Goal: Task Accomplishment & Management: Complete application form

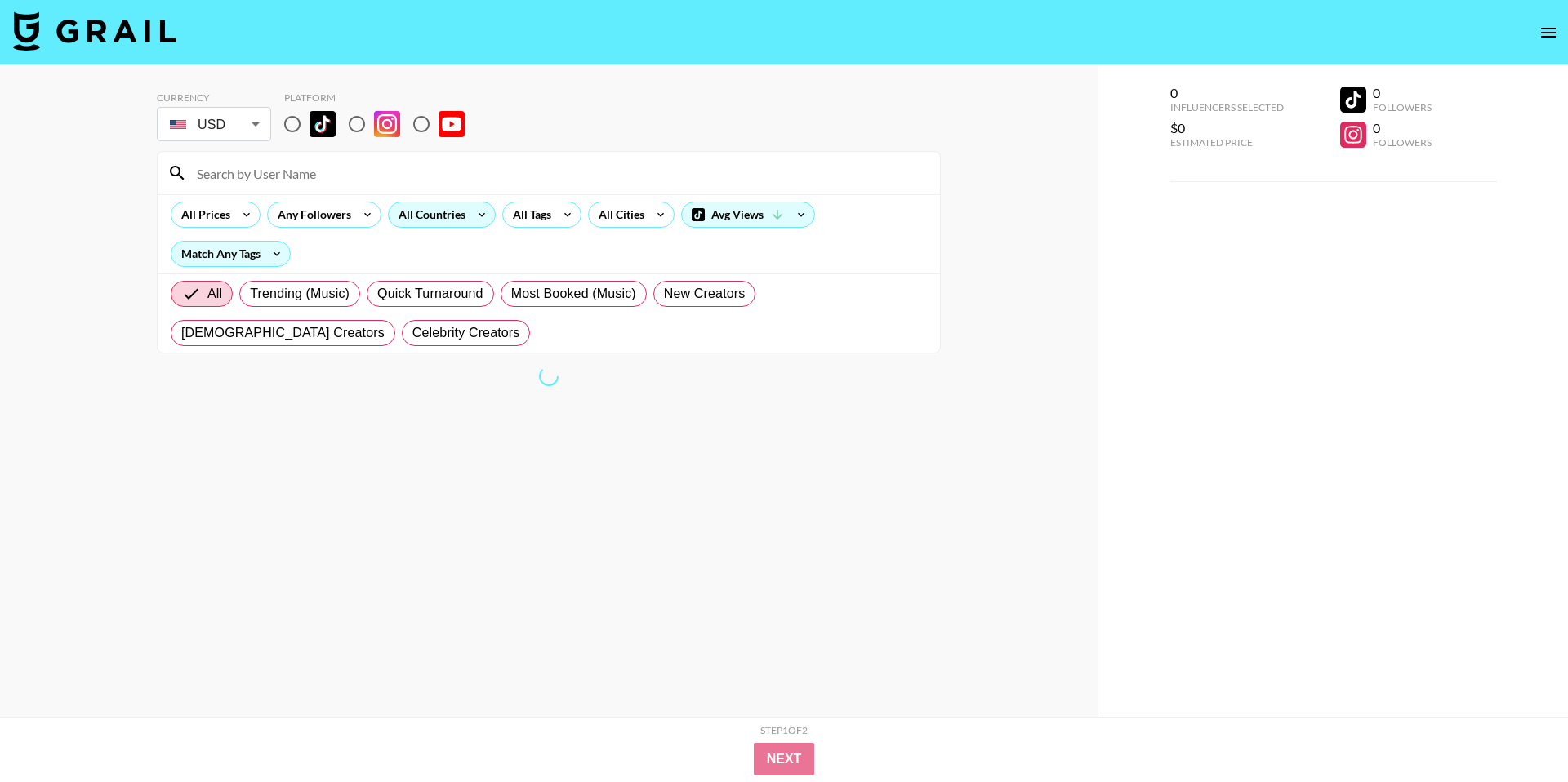
click at [454, 219] on div "All Countries" at bounding box center [428, 215] width 80 height 25
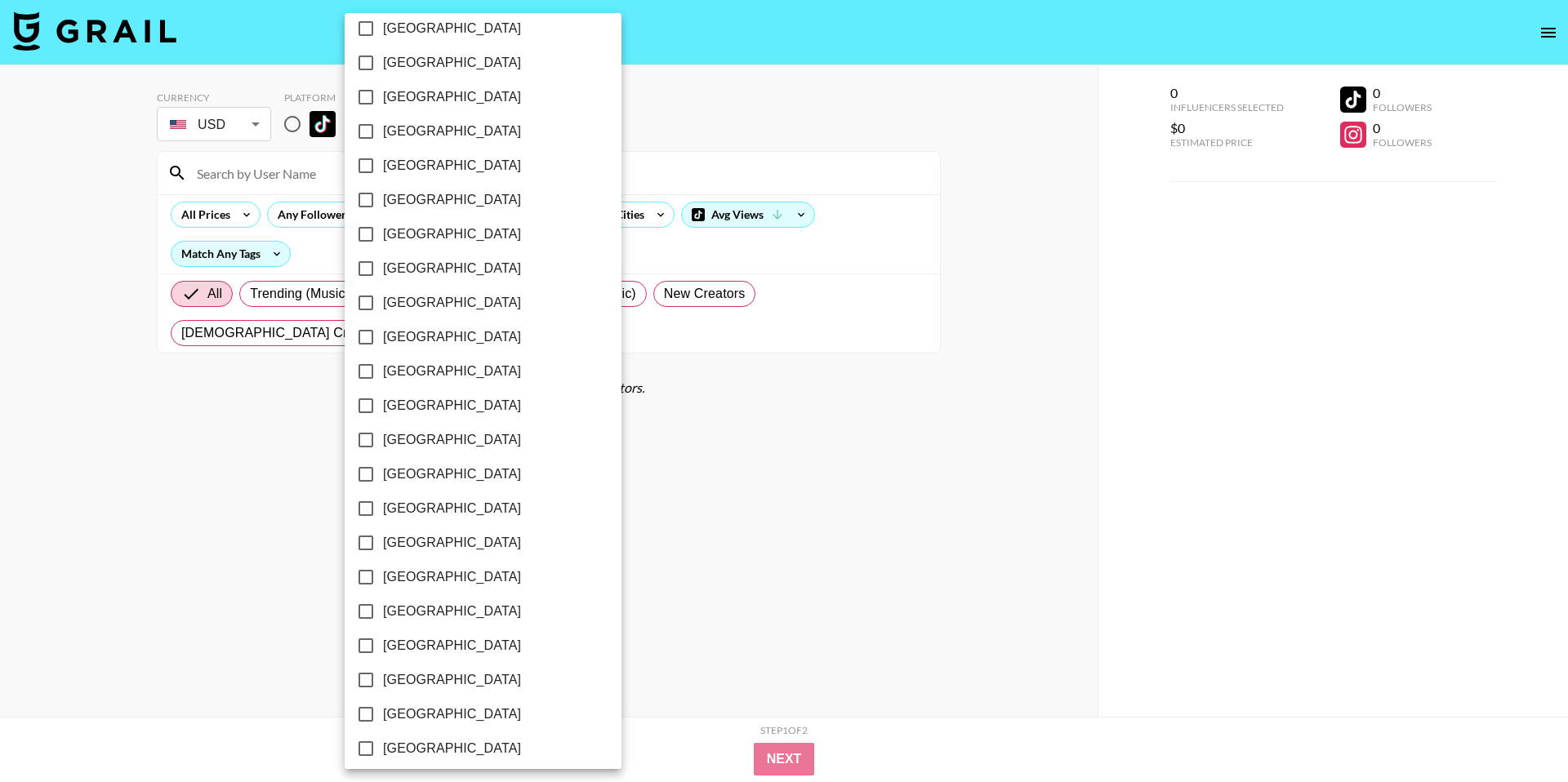
scroll to position [1122, 0]
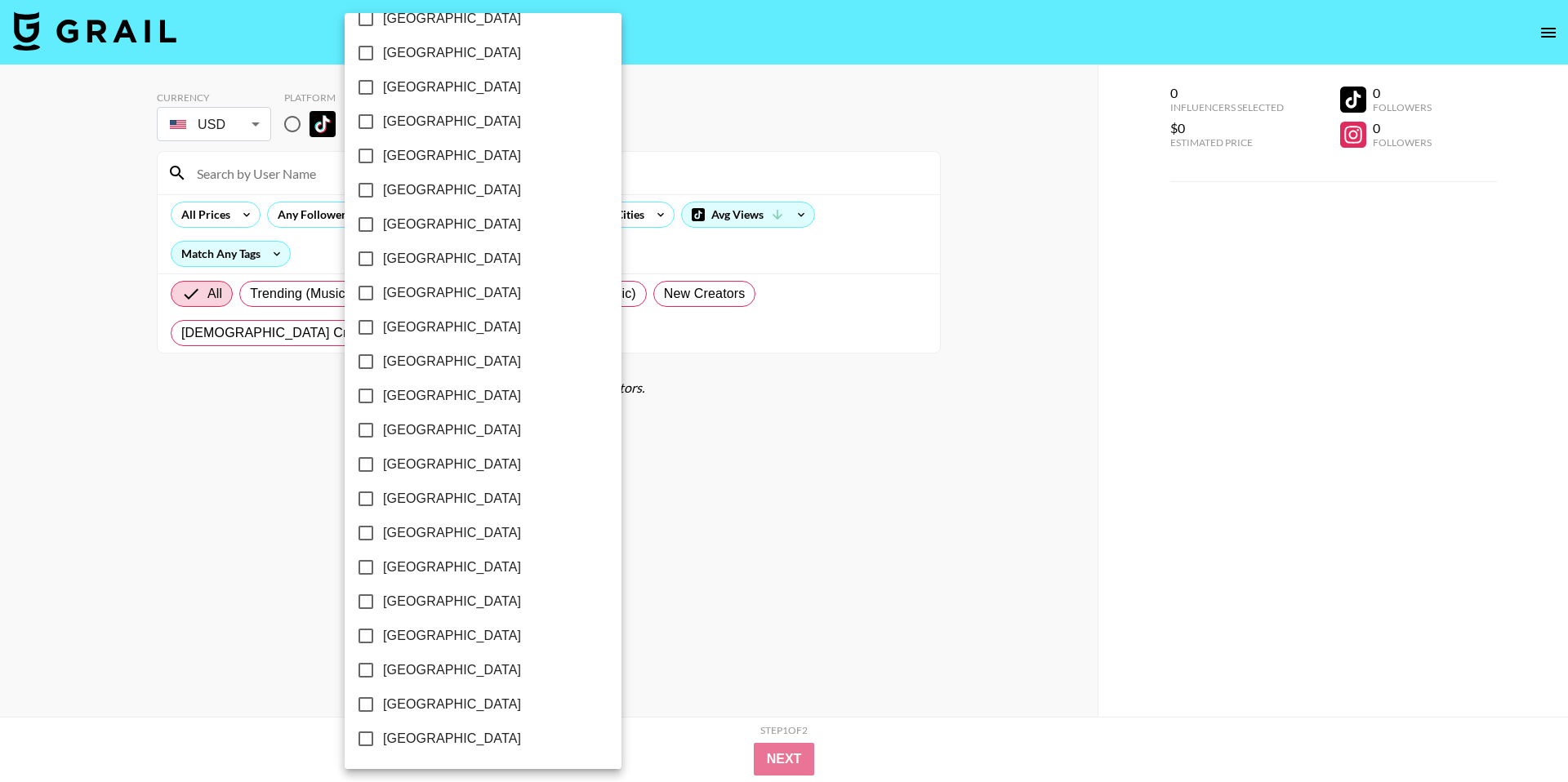
click at [408, 664] on span "[GEOGRAPHIC_DATA]" at bounding box center [452, 670] width 138 height 20
click at [383, 664] on input "[GEOGRAPHIC_DATA]" at bounding box center [365, 670] width 34 height 34
checkbox input "true"
click at [627, 485] on div at bounding box center [784, 391] width 1568 height 782
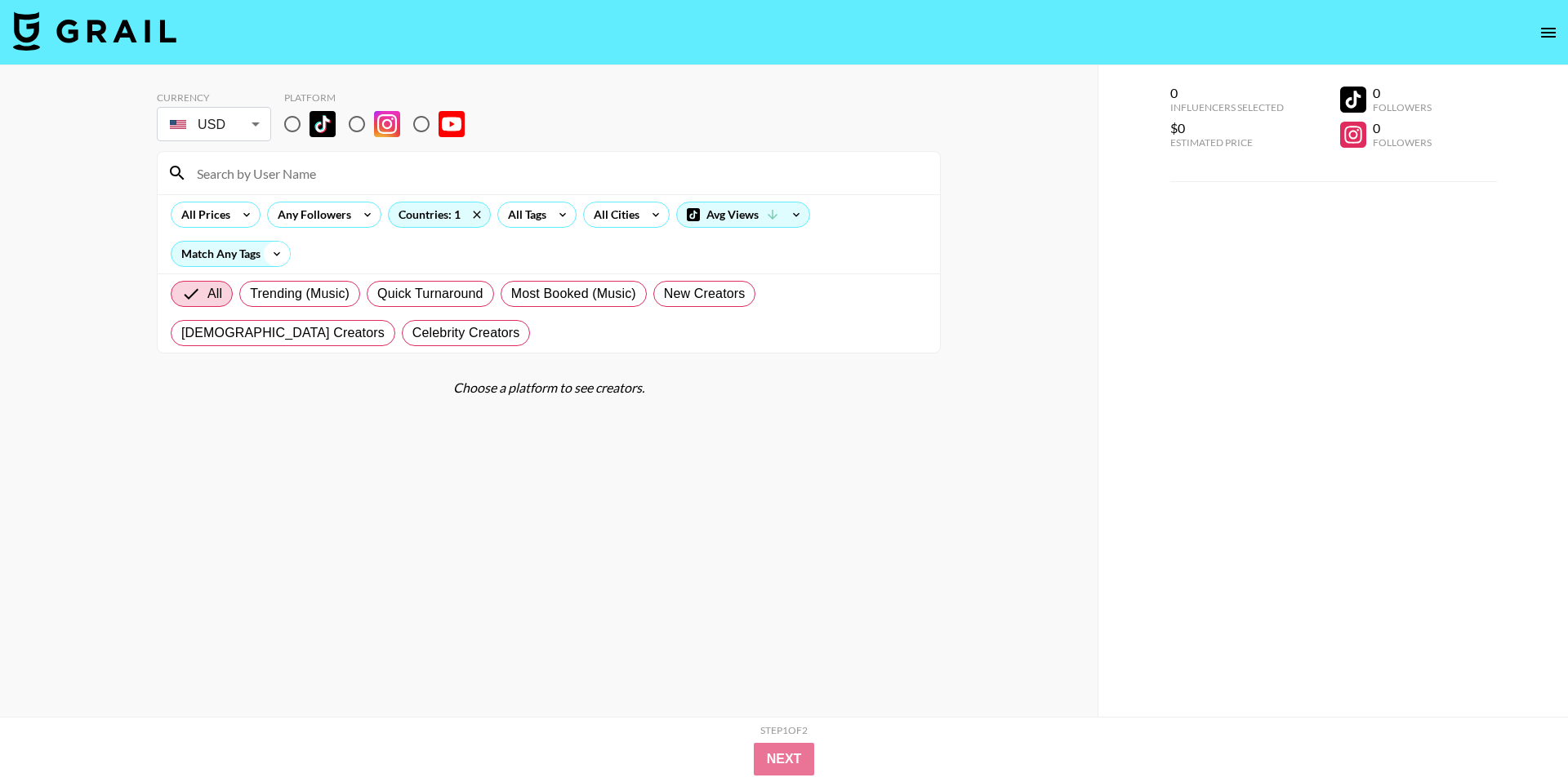
click at [281, 259] on icon at bounding box center [277, 254] width 27 height 25
click at [276, 242] on div at bounding box center [784, 391] width 1568 height 782
click at [561, 221] on icon at bounding box center [562, 215] width 27 height 25
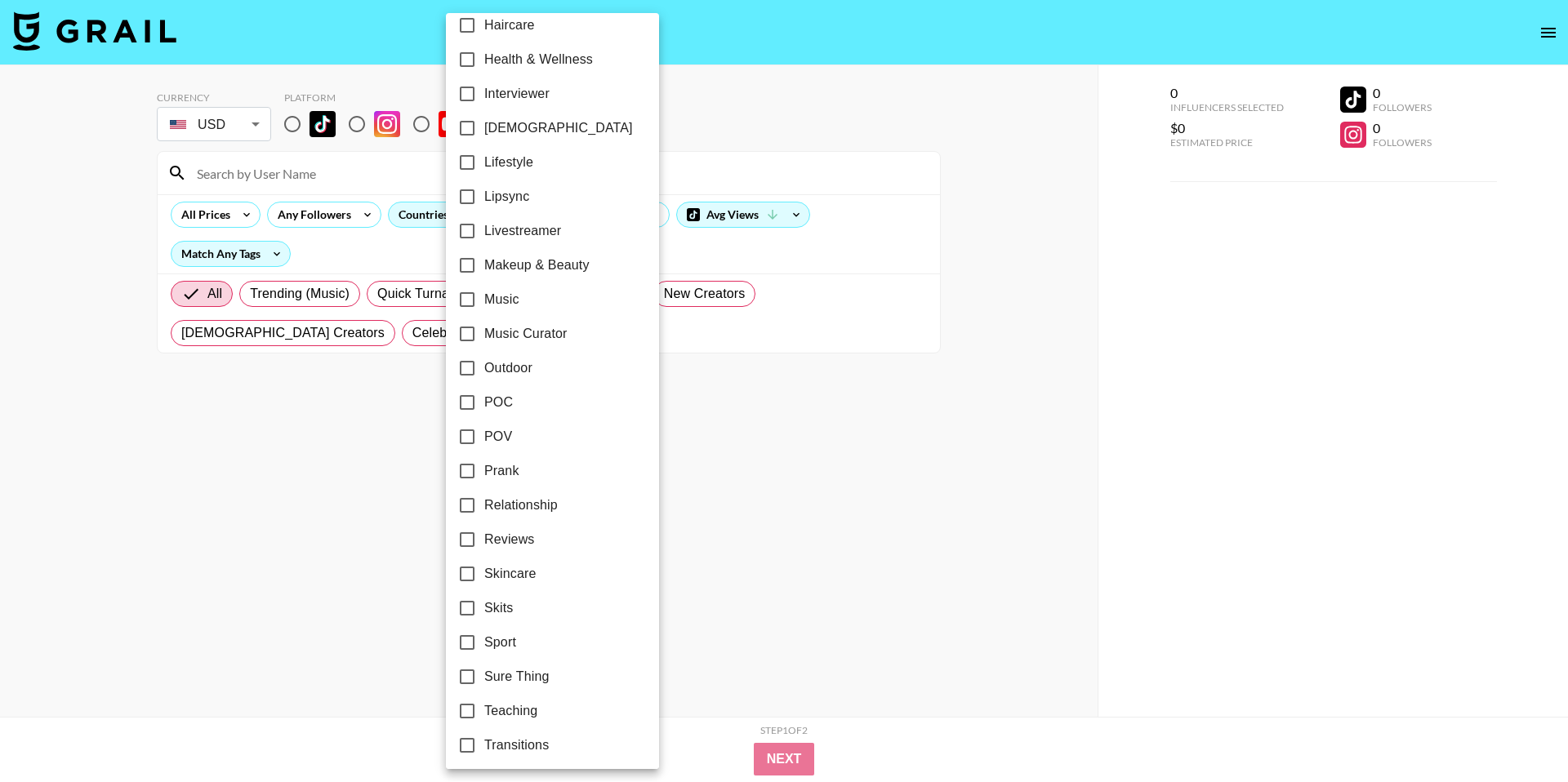
scroll to position [702, 0]
click at [488, 305] on span "Music" at bounding box center [501, 301] width 35 height 20
click at [484, 305] on input "Music" at bounding box center [467, 301] width 34 height 34
checkbox input "true"
click at [478, 329] on input "Music Curator" at bounding box center [465, 335] width 34 height 34
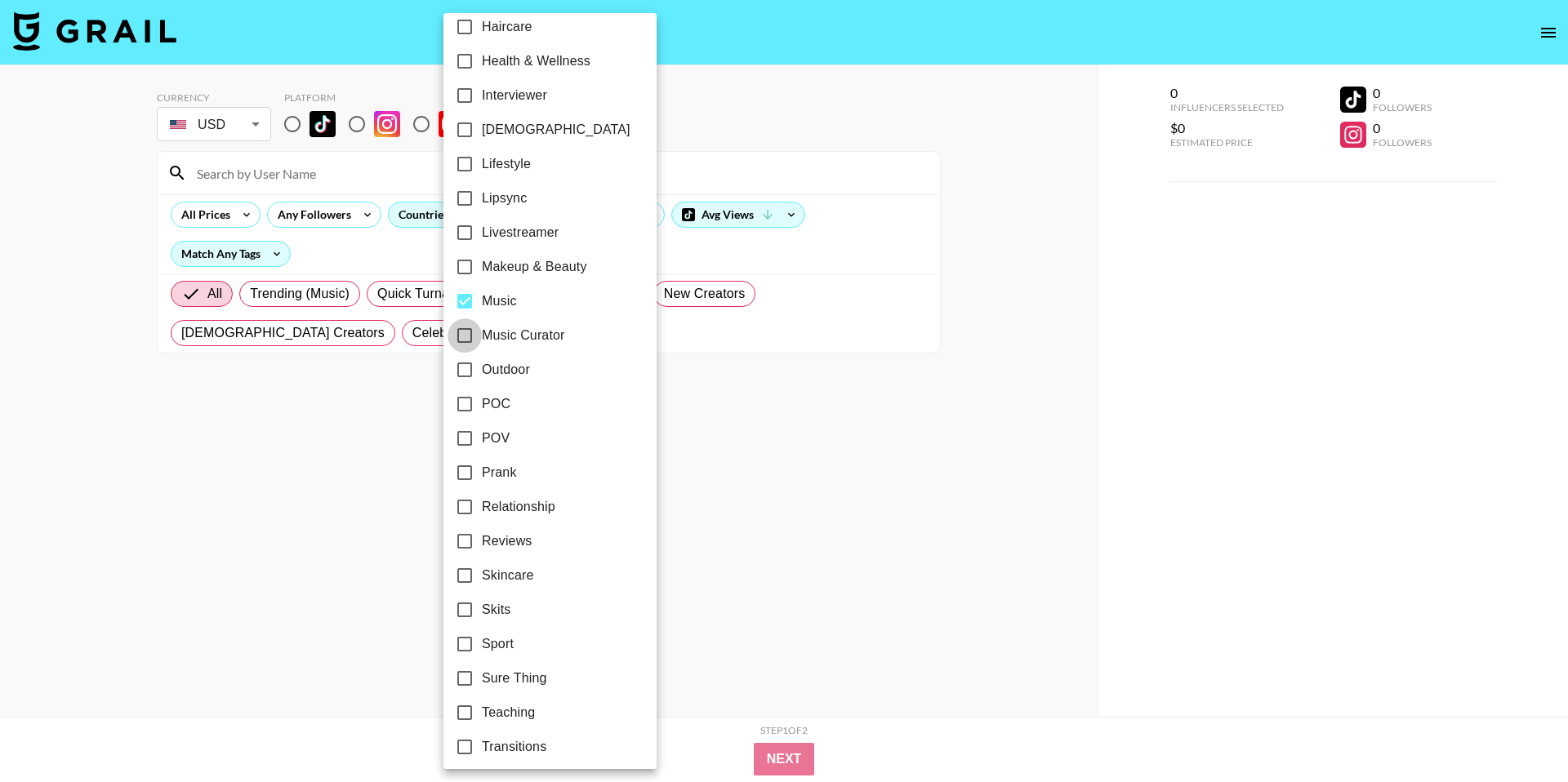
checkbox input "true"
click at [781, 755] on div at bounding box center [784, 391] width 1568 height 782
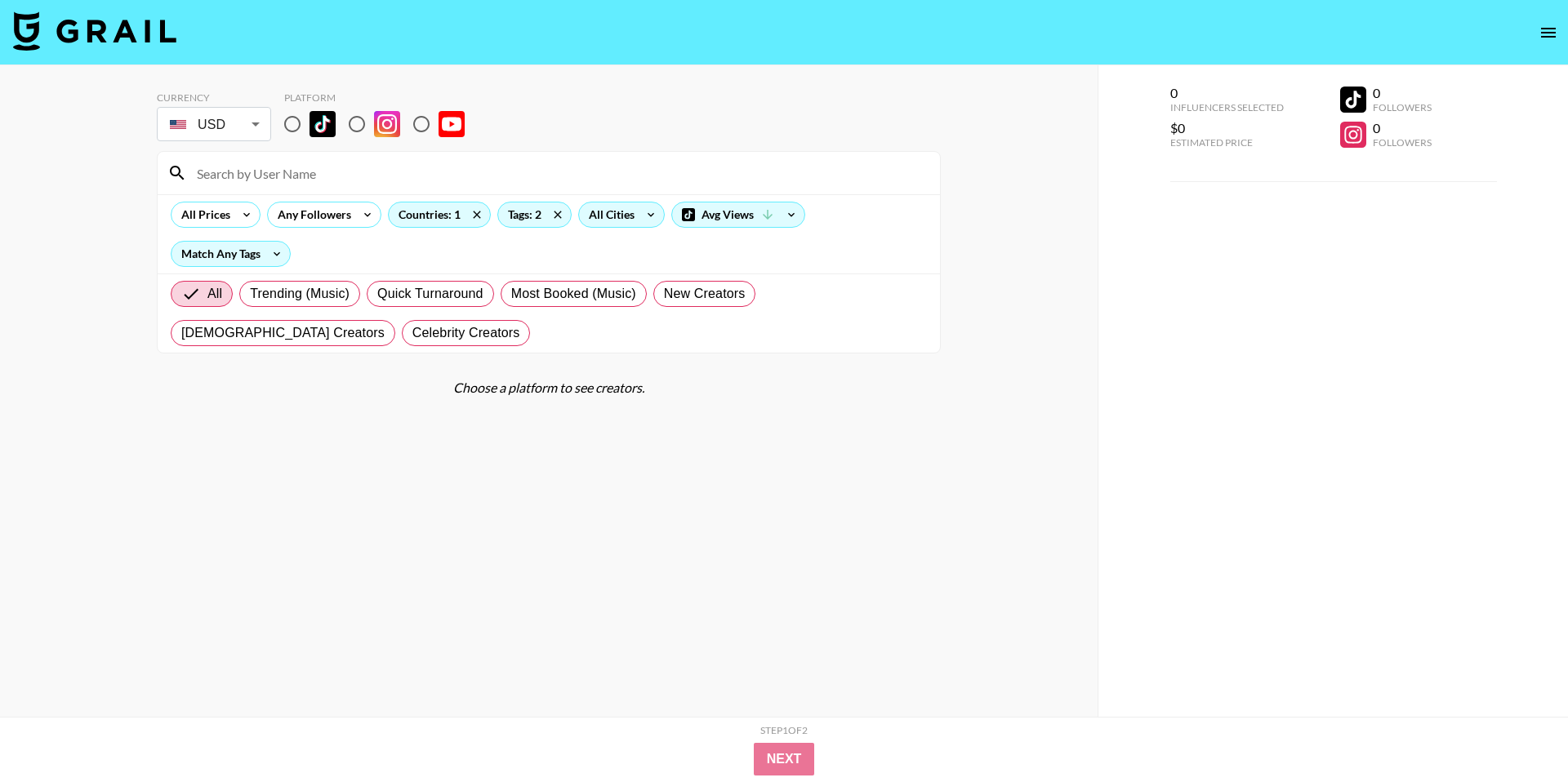
click at [622, 212] on div "All Cities" at bounding box center [608, 215] width 59 height 25
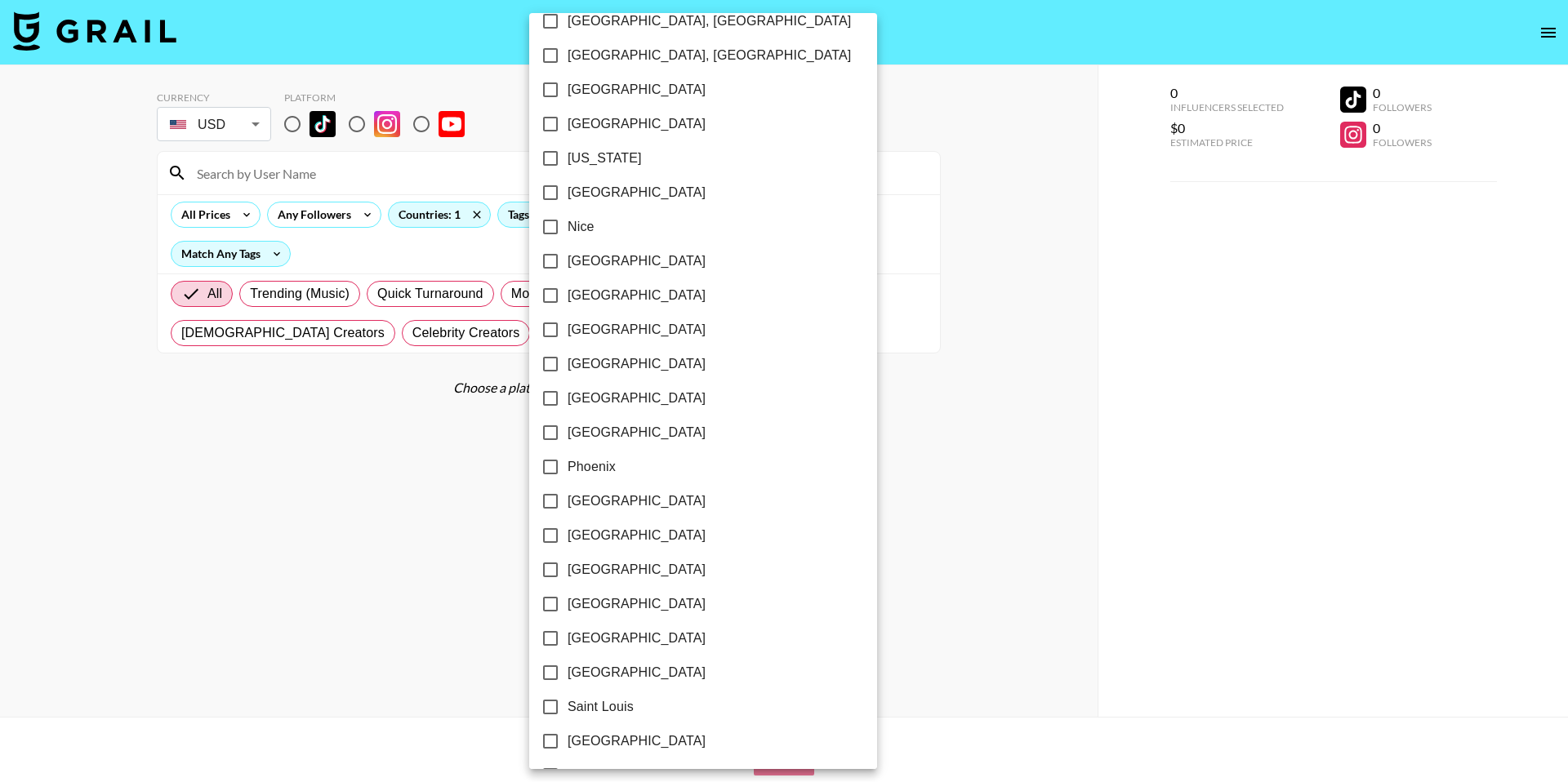
scroll to position [2184, 0]
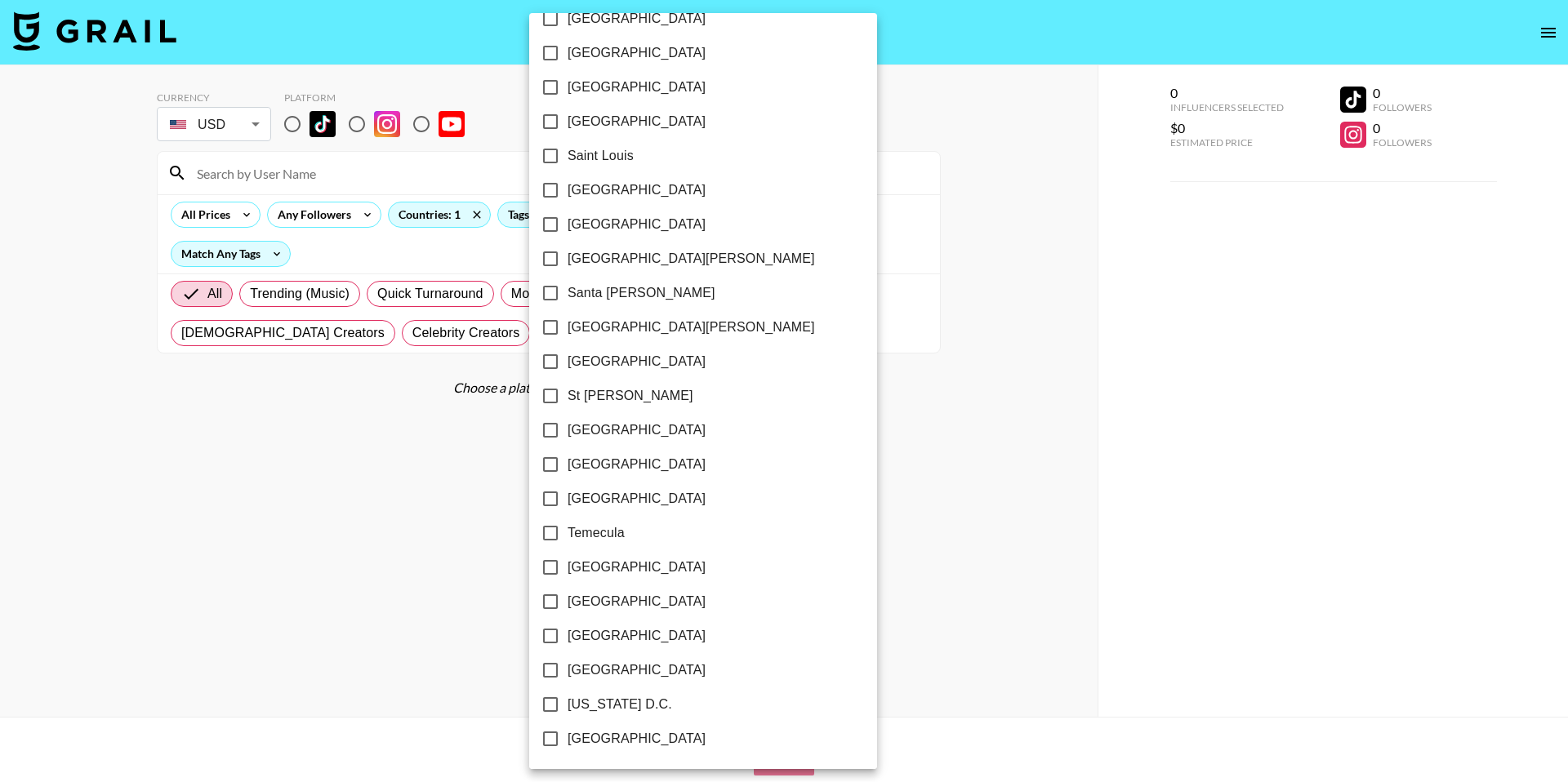
click at [383, 477] on div at bounding box center [784, 391] width 1568 height 782
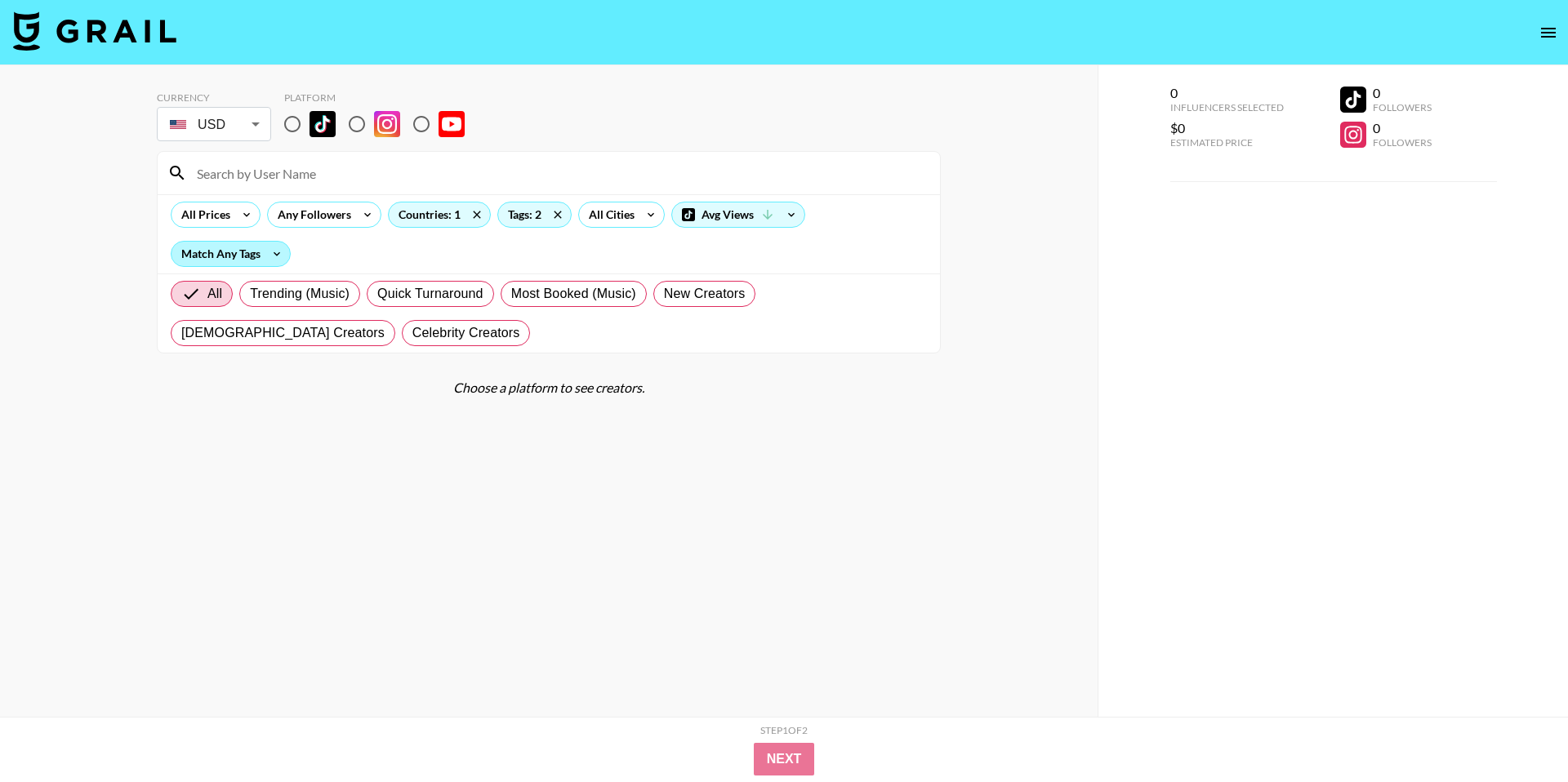
click at [258, 256] on div "Match Any Tags" at bounding box center [230, 254] width 118 height 25
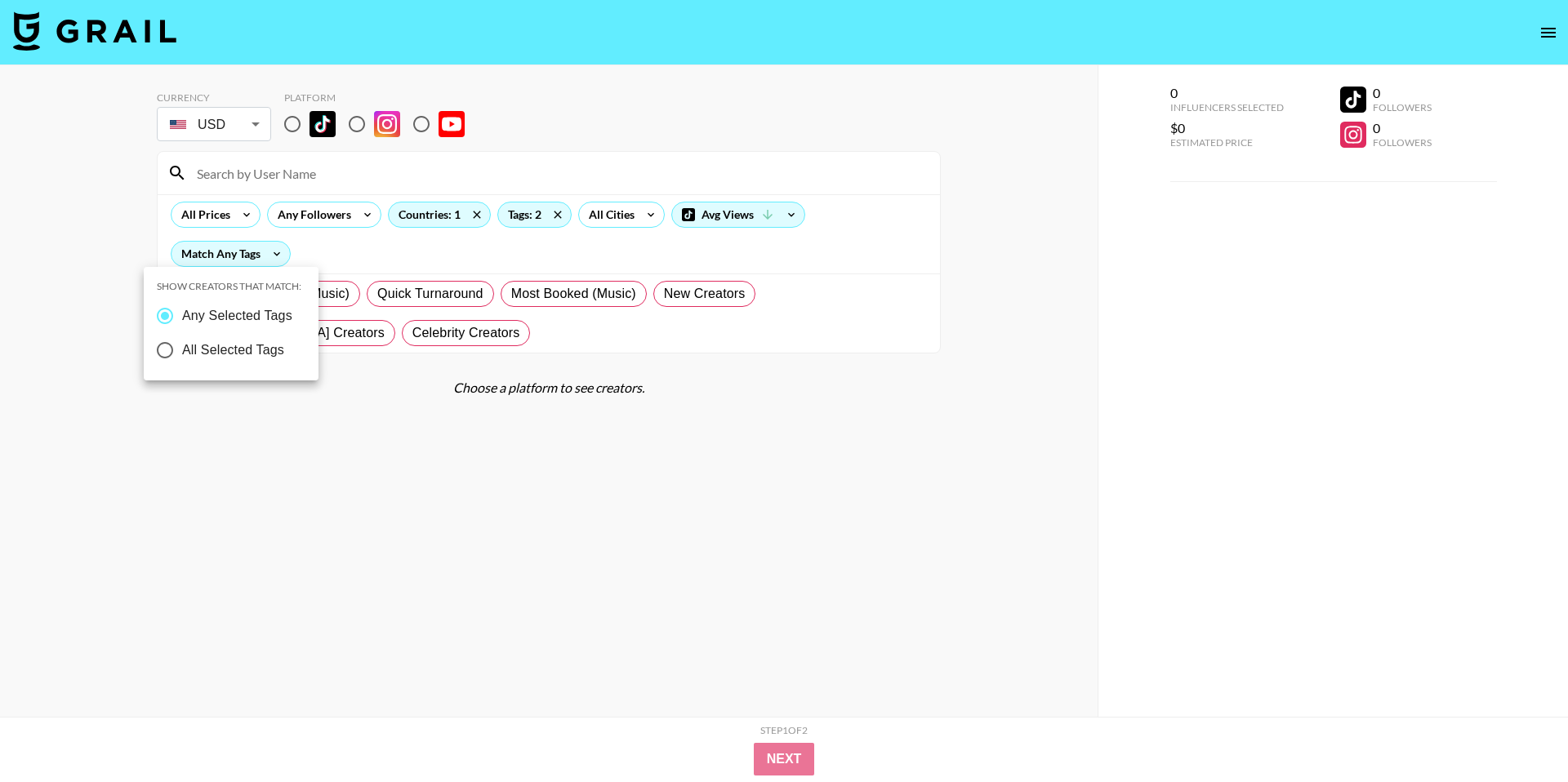
click at [228, 356] on span "All Selected Tags" at bounding box center [233, 350] width 102 height 20
click at [182, 356] on input "All Selected Tags" at bounding box center [165, 350] width 34 height 34
radio input "true"
radio input "false"
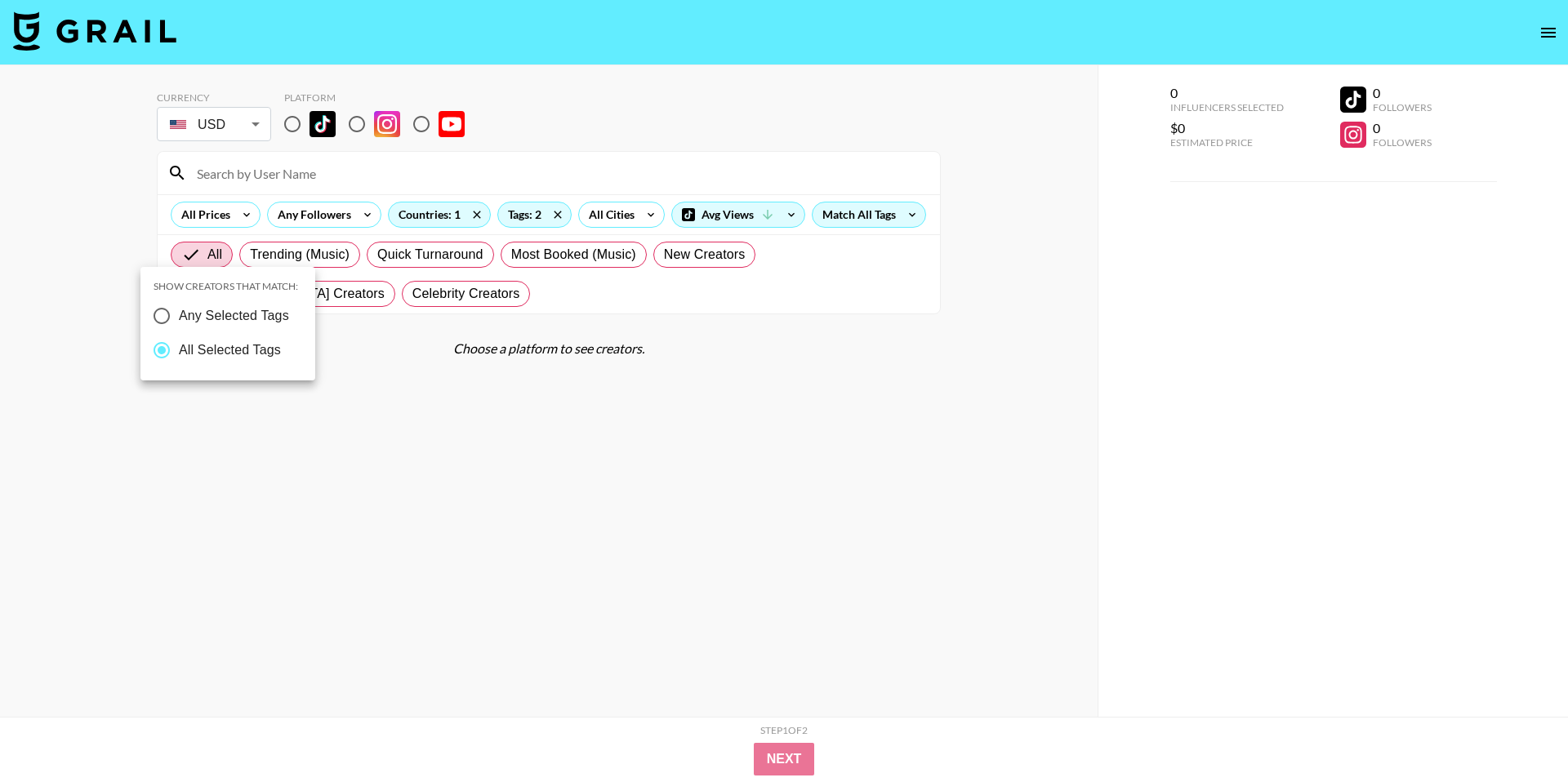
click at [508, 418] on div at bounding box center [784, 391] width 1568 height 782
click at [241, 125] on body "Currency USD USD ​ Platform All Prices Any Followers Countries: 1 Tags: 2 All C…" at bounding box center [784, 423] width 1568 height 847
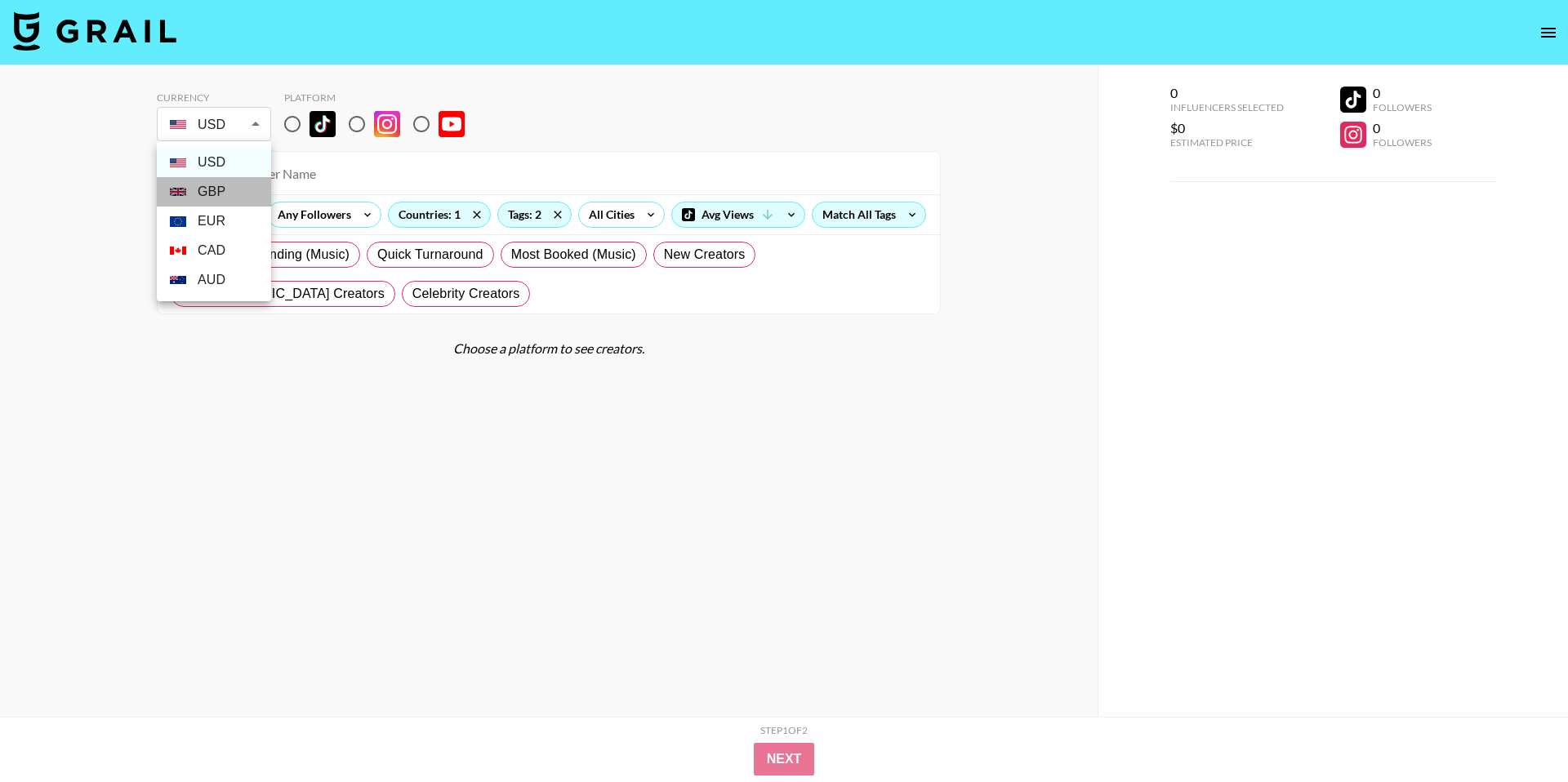
click at [217, 188] on li "GBP" at bounding box center [214, 191] width 115 height 29
type input "GBP"
click at [296, 122] on input "radio" at bounding box center [293, 124] width 34 height 34
radio input "true"
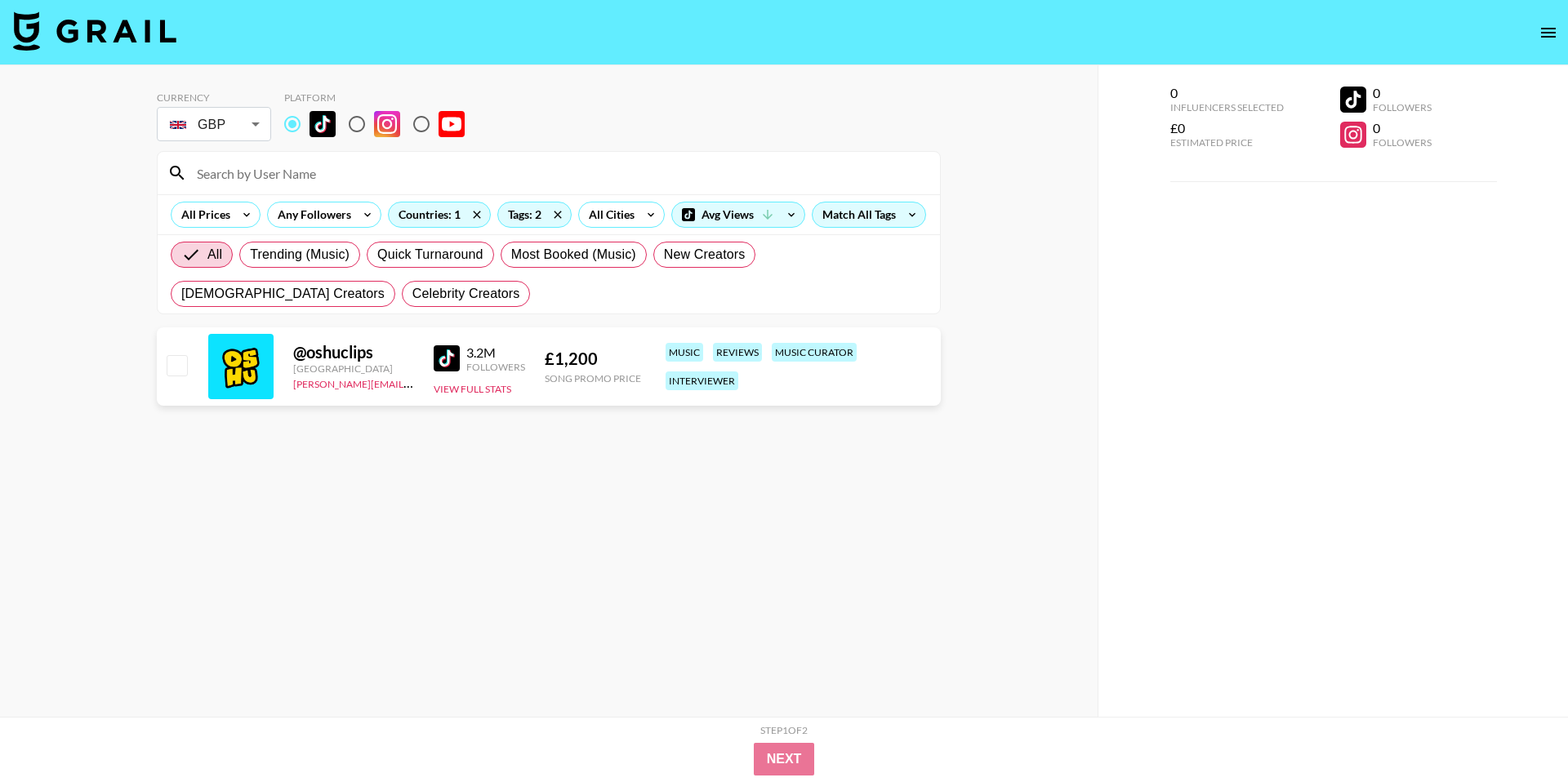
click at [380, 116] on img at bounding box center [387, 124] width 27 height 27
click at [374, 116] on input "radio" at bounding box center [357, 124] width 34 height 34
radio input "true"
click at [289, 122] on input "radio" at bounding box center [293, 124] width 34 height 34
radio input "true"
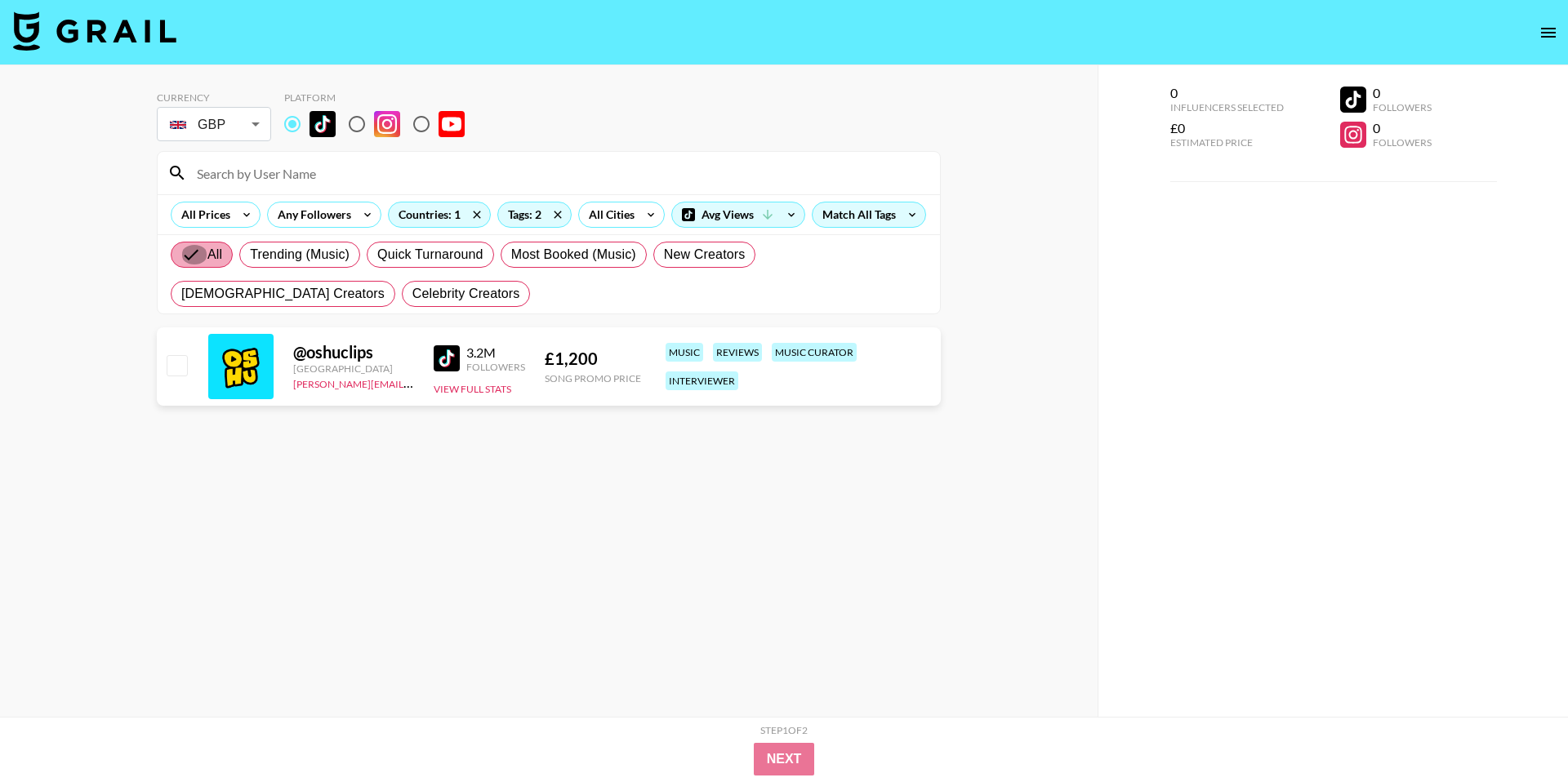
click at [193, 264] on input "All" at bounding box center [194, 255] width 27 height 20
click at [210, 264] on span "All" at bounding box center [215, 255] width 15 height 20
click at [207, 264] on input "All" at bounding box center [194, 255] width 27 height 20
click at [347, 125] on input "radio" at bounding box center [357, 124] width 34 height 34
radio input "true"
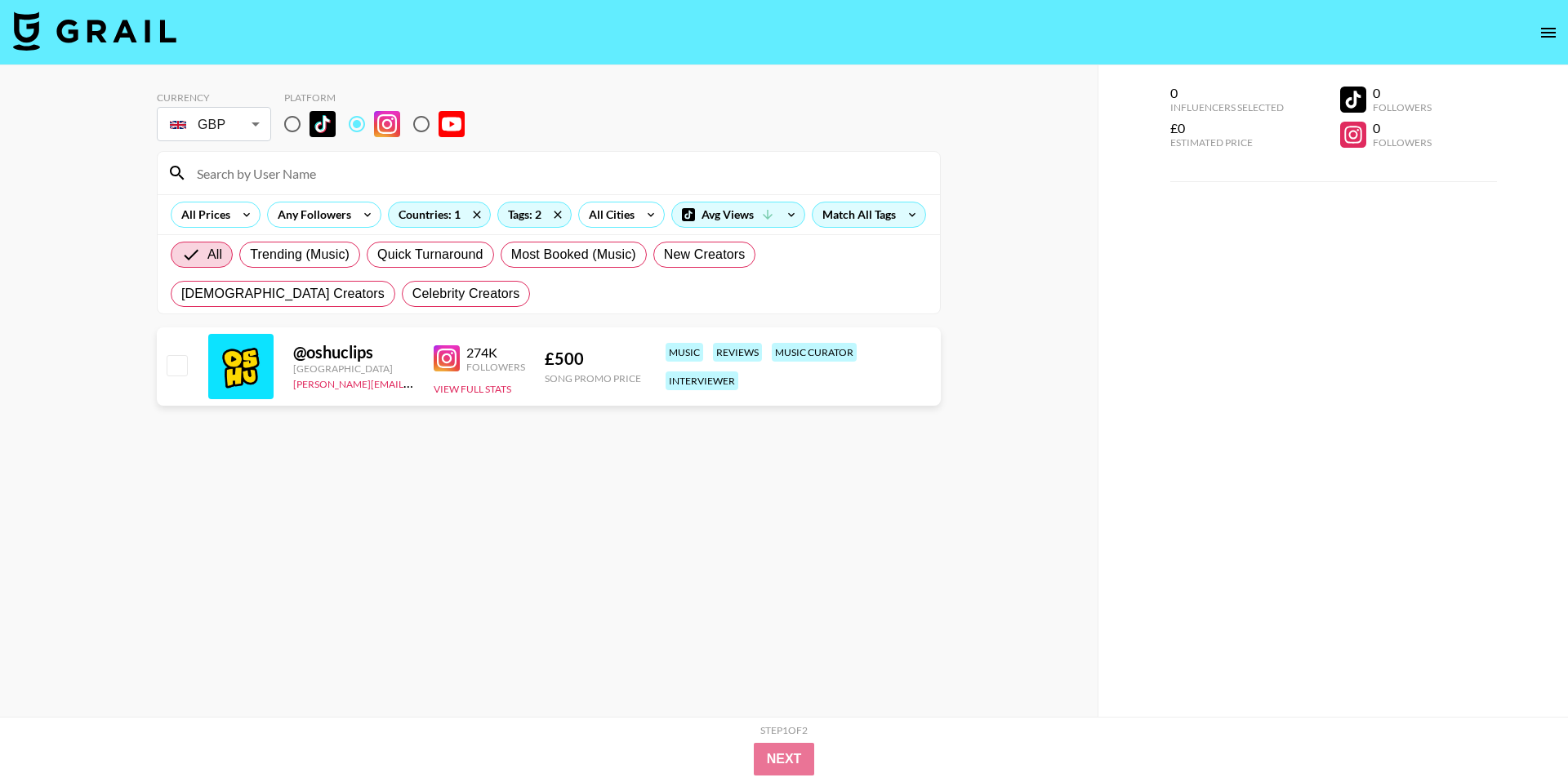
click at [790, 737] on div "Step 1 of 2 View Summary" at bounding box center [784, 734] width 915 height 19
click at [239, 148] on section "Currency GBP GBP ​ Platform All Prices Any Followers Countries: 1 Tags: 2 All C…" at bounding box center [549, 196] width 784 height 236
click at [300, 127] on input "radio" at bounding box center [293, 124] width 34 height 34
radio input "true"
click at [812, 227] on div "Match All Tags" at bounding box center [868, 215] width 113 height 25
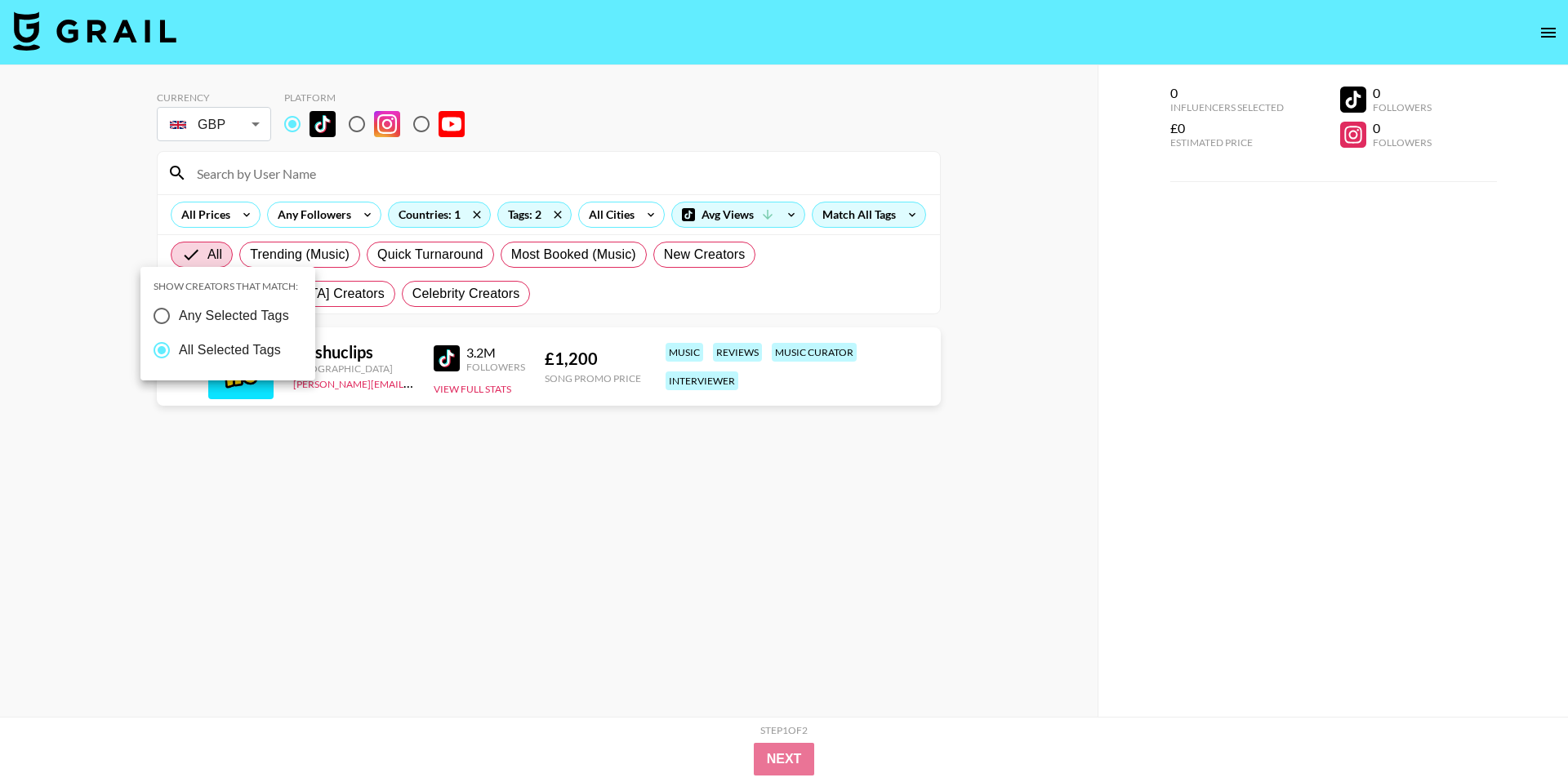
click at [223, 312] on span "Any Selected Tags" at bounding box center [234, 315] width 110 height 20
click at [179, 312] on input "Any Selected Tags" at bounding box center [162, 316] width 34 height 34
radio input "true"
radio input "false"
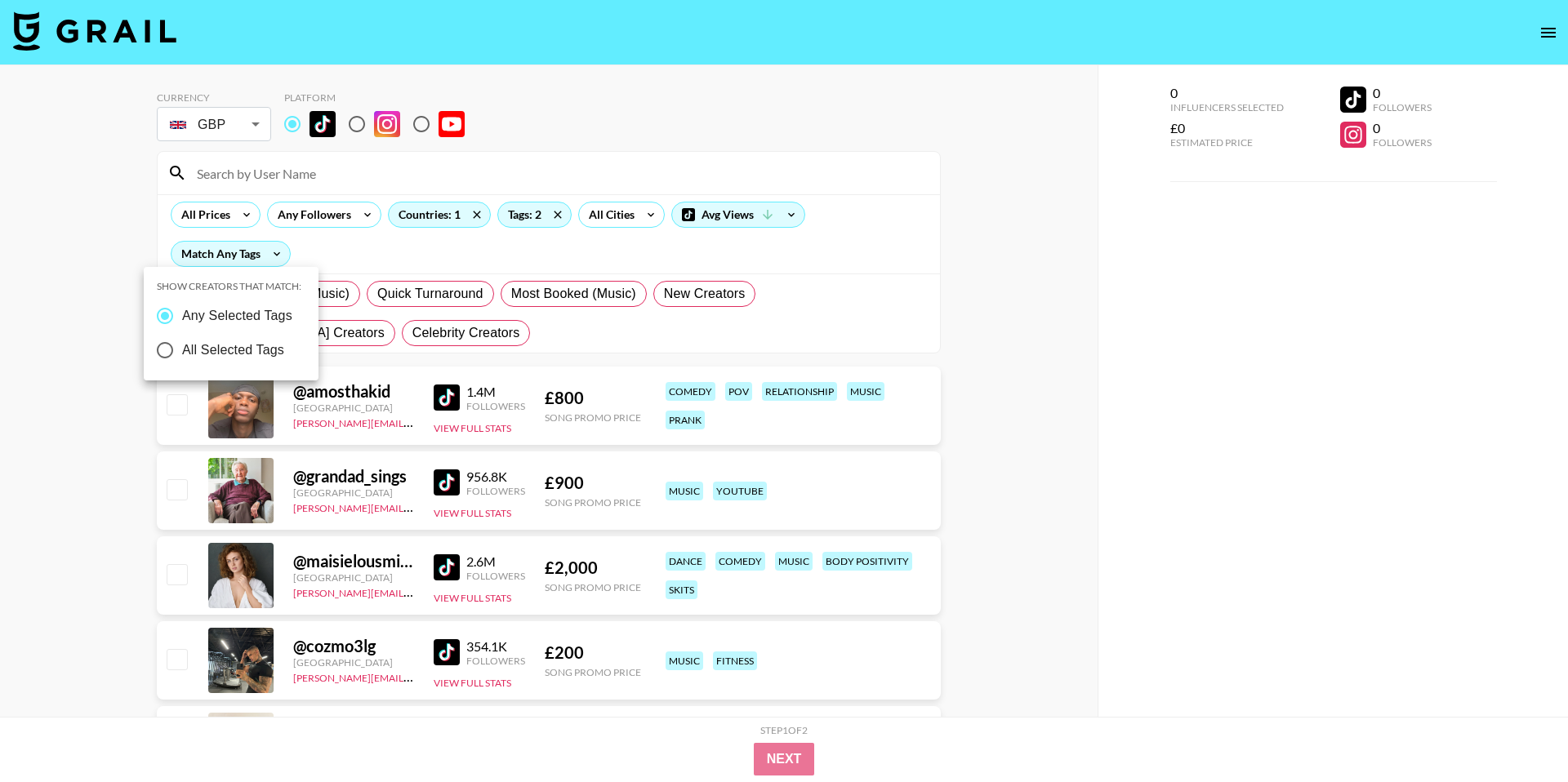
click at [1039, 324] on div at bounding box center [784, 391] width 1568 height 782
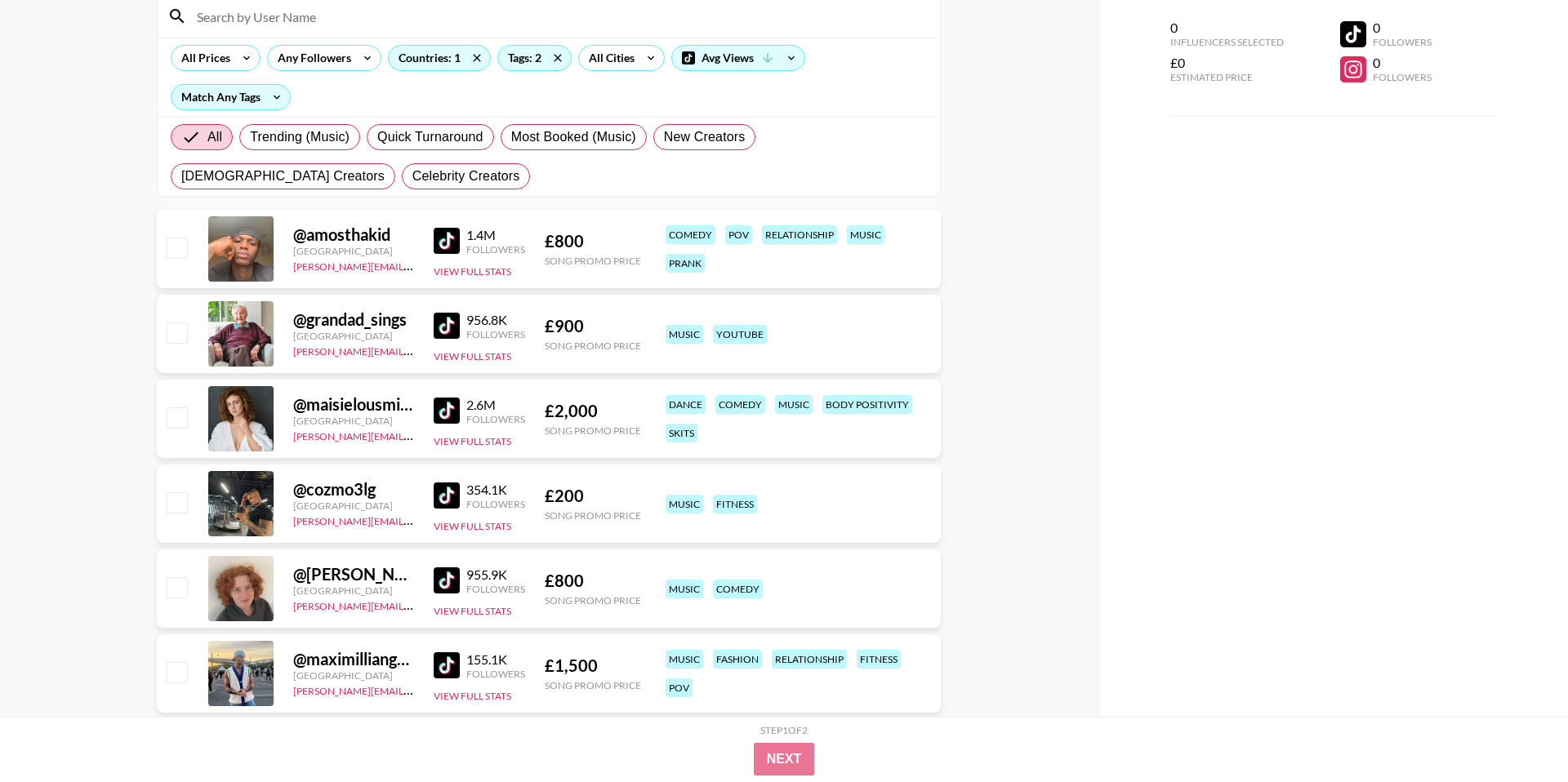
scroll to position [0, 0]
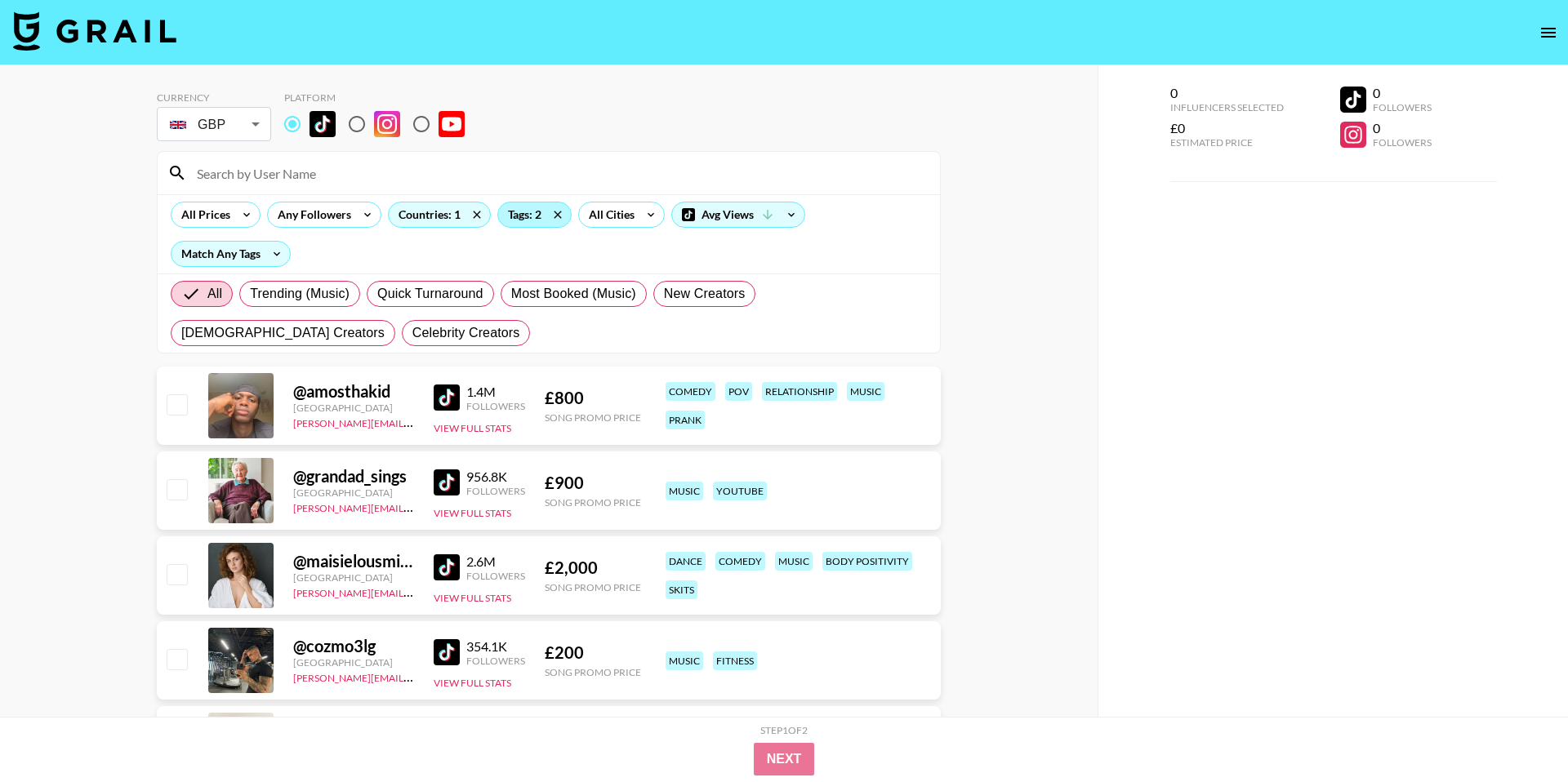
click at [530, 220] on div "Tags: 2" at bounding box center [534, 215] width 73 height 25
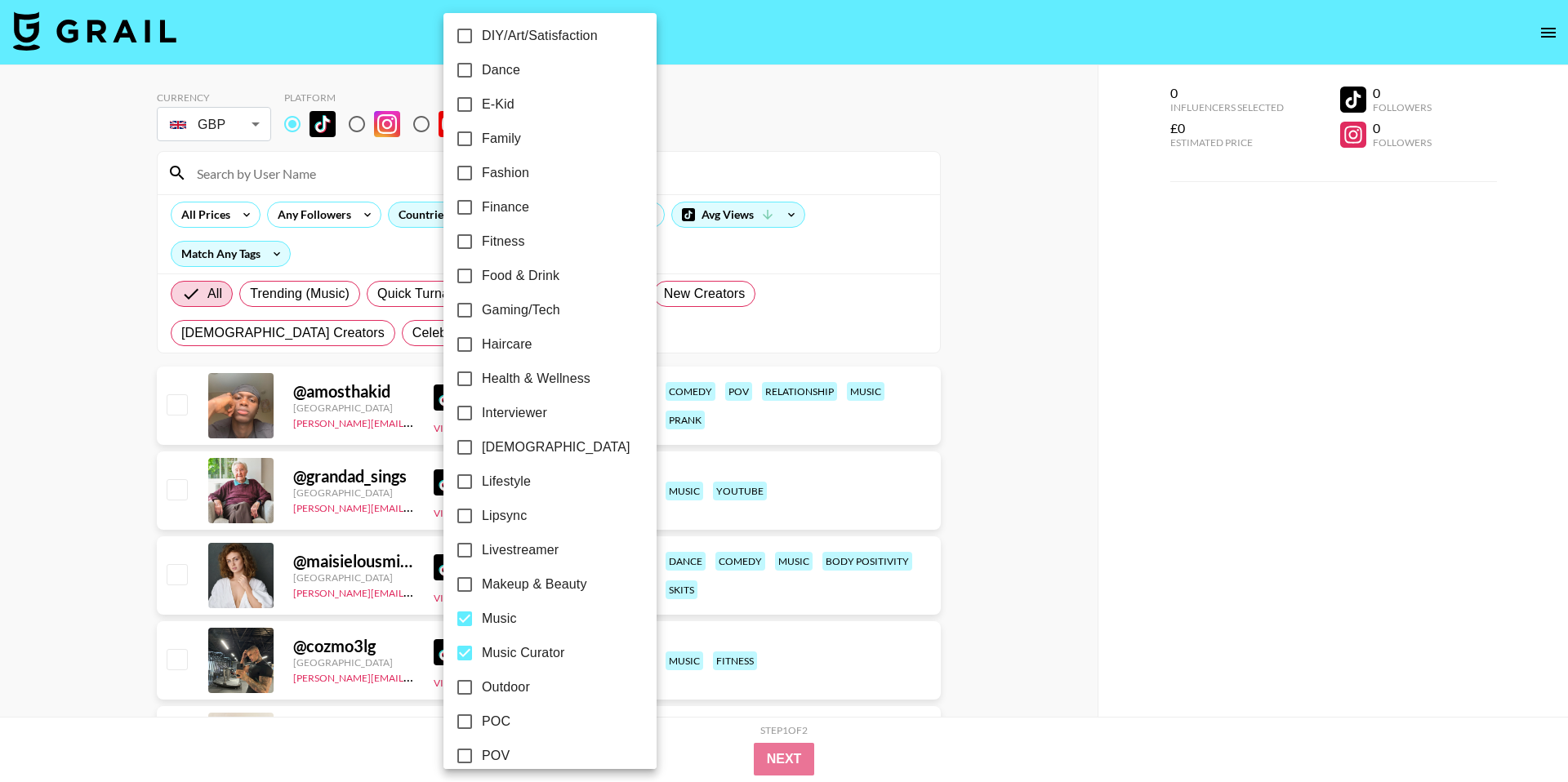
scroll to position [623, 0]
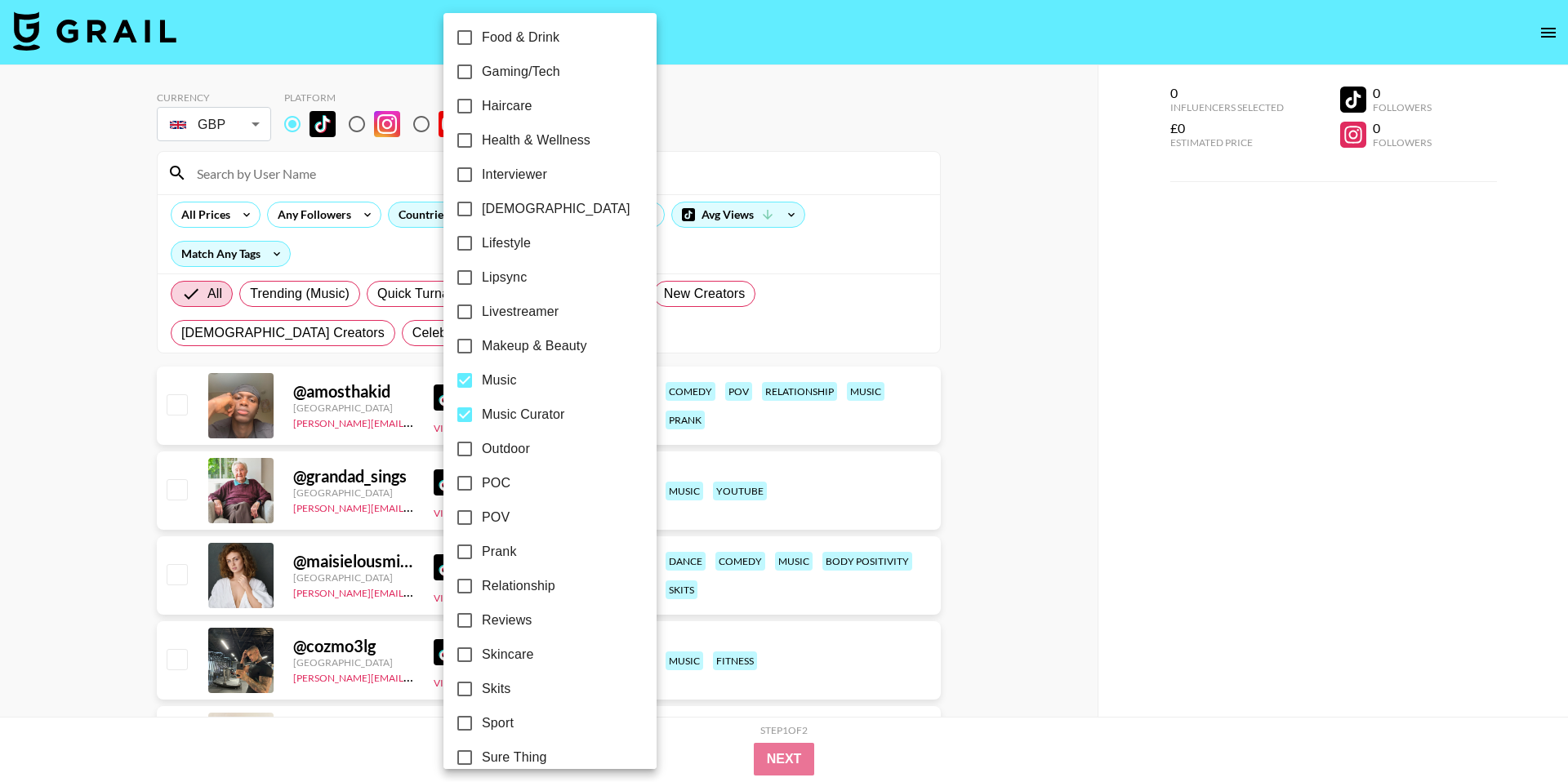
click at [464, 381] on input "Music" at bounding box center [465, 381] width 34 height 34
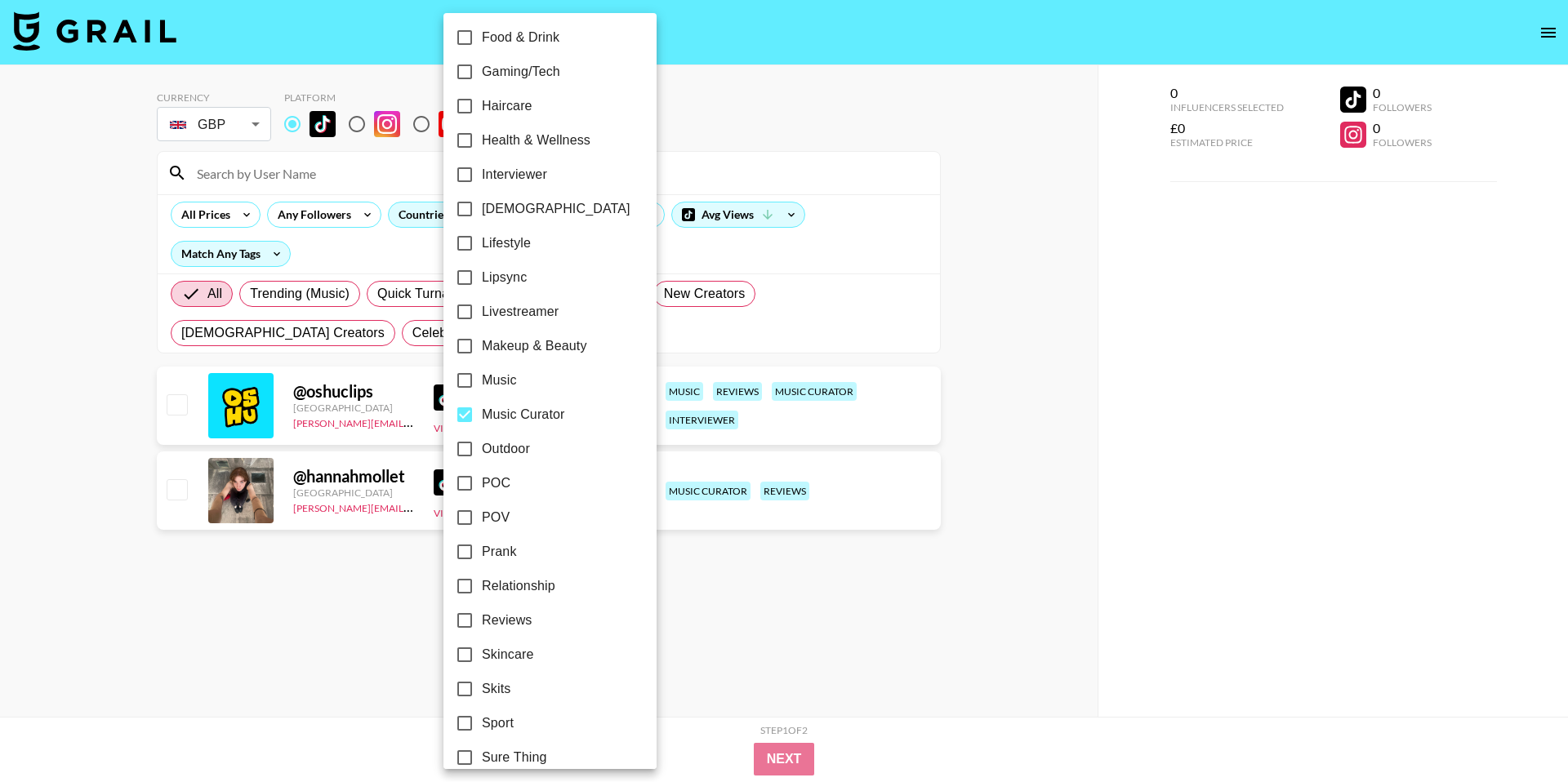
click at [491, 386] on span "Music" at bounding box center [499, 380] width 35 height 20
click at [482, 386] on input "Music" at bounding box center [465, 381] width 34 height 34
checkbox input "true"
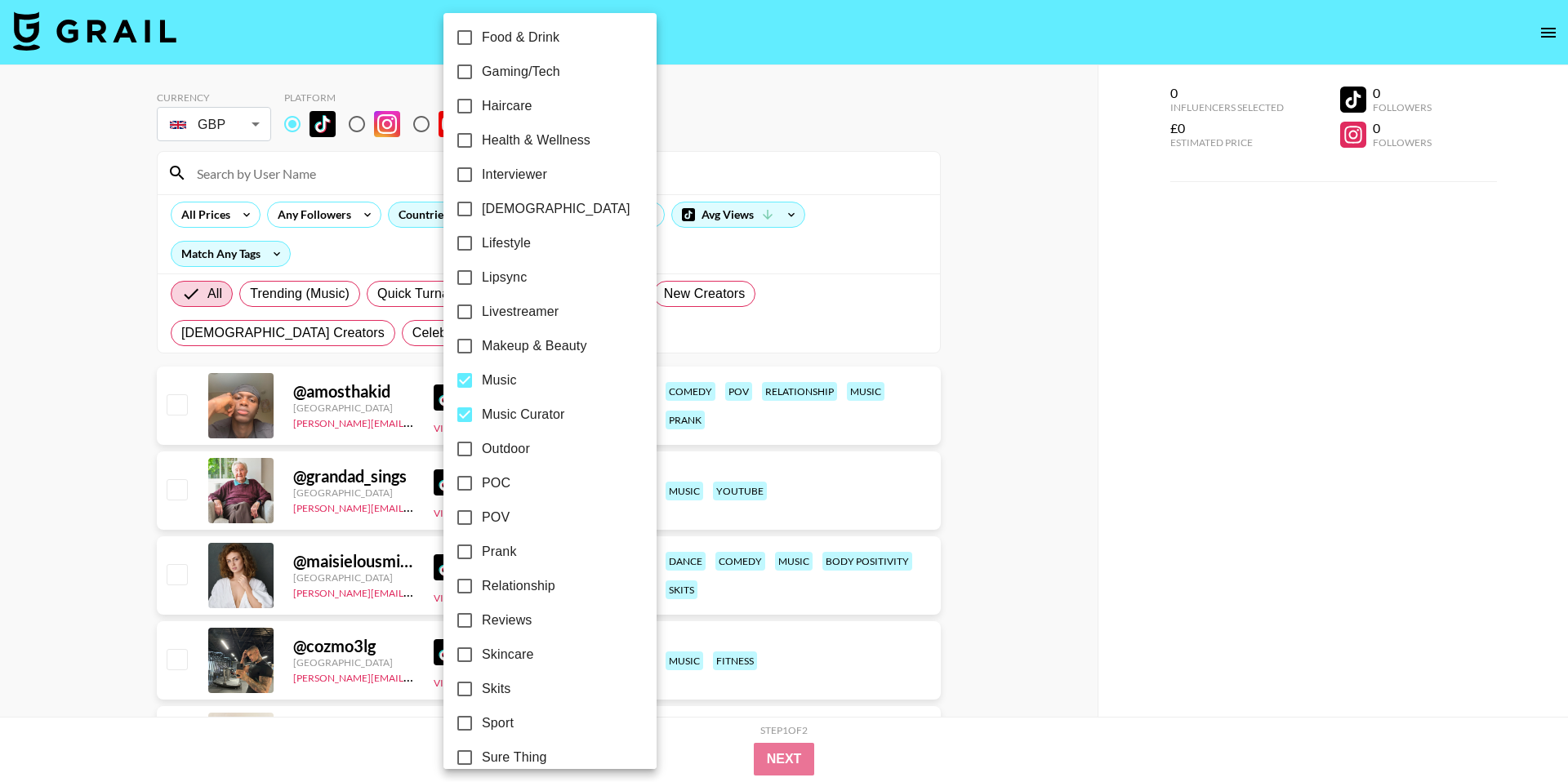
click at [980, 405] on div at bounding box center [784, 391] width 1568 height 782
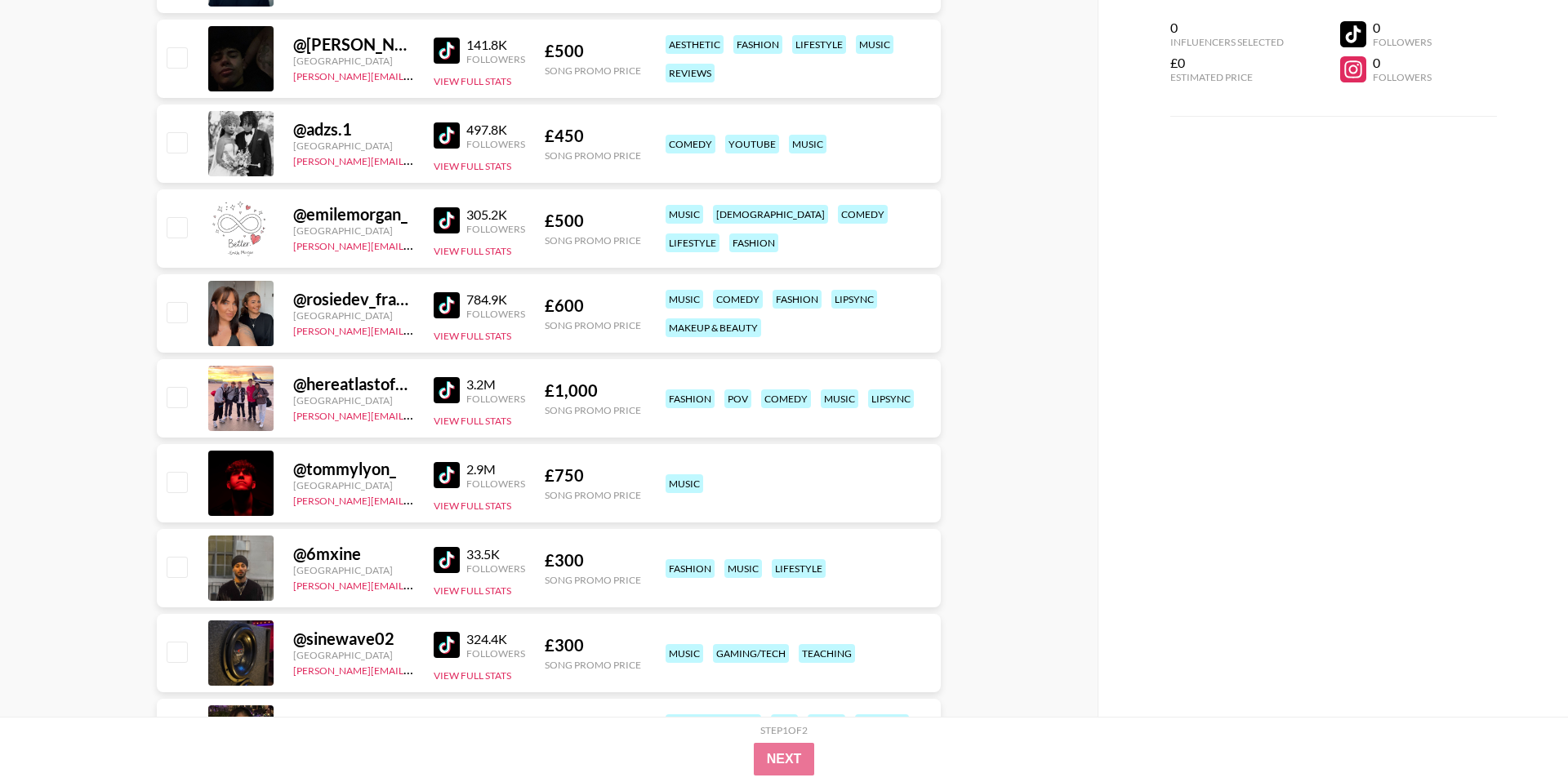
scroll to position [1285, 0]
